Goal: Task Accomplishment & Management: Use online tool/utility

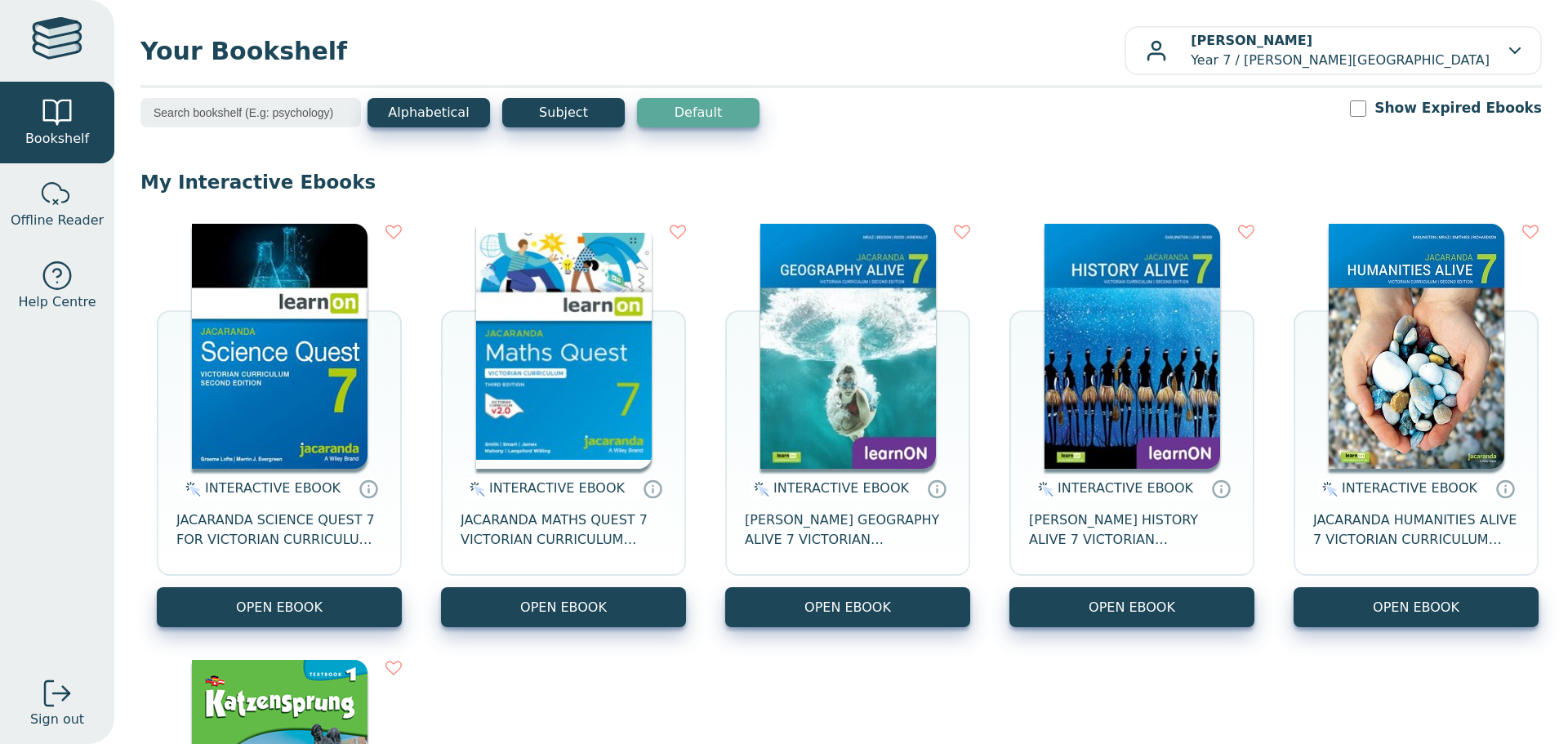
click at [564, 397] on img at bounding box center [564, 346] width 175 height 245
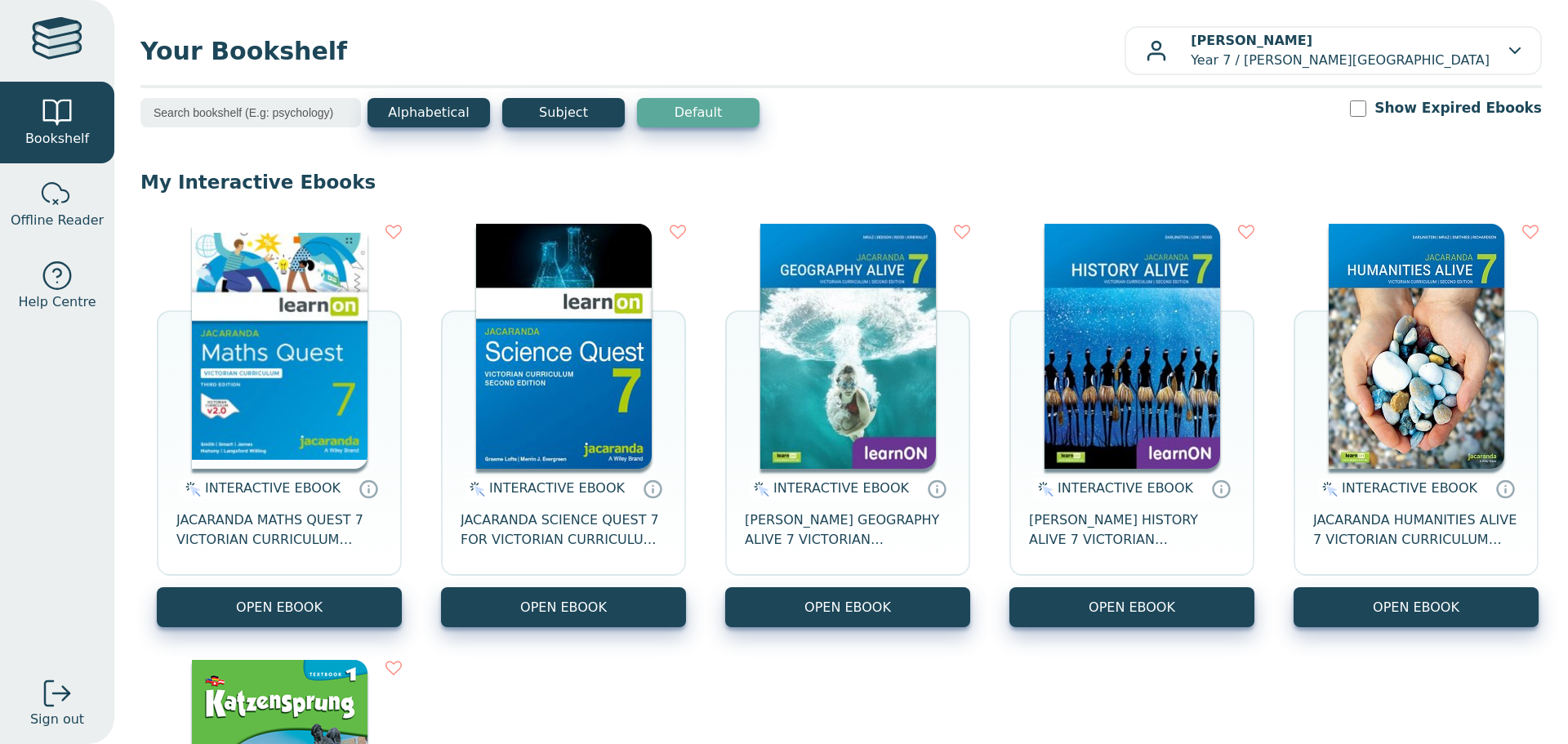
click at [568, 300] on img at bounding box center [564, 346] width 175 height 245
